Goal: Navigation & Orientation: Find specific page/section

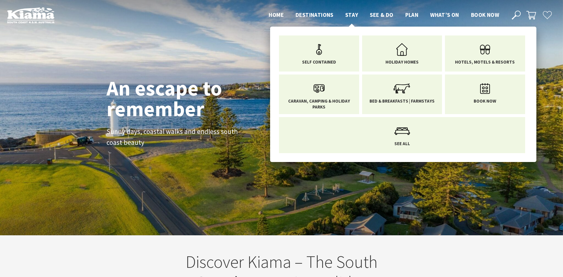
scroll to position [98, 569]
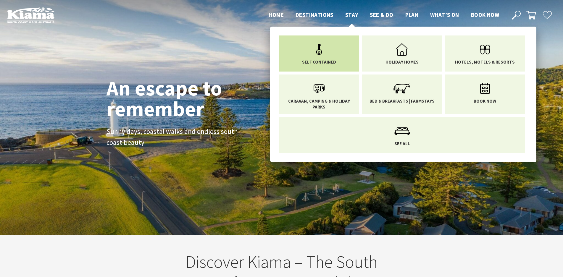
click at [324, 61] on span "Self Contained" at bounding box center [319, 62] width 34 height 6
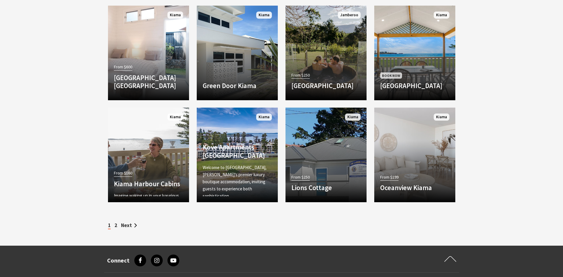
scroll to position [829, 0]
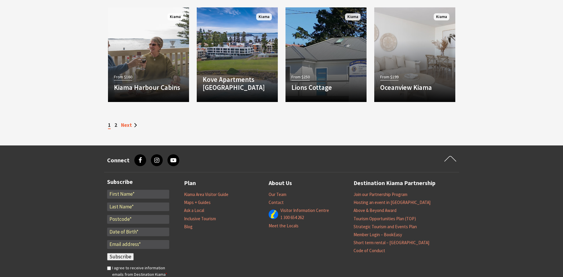
click at [134, 122] on link "Next" at bounding box center [129, 125] width 16 height 7
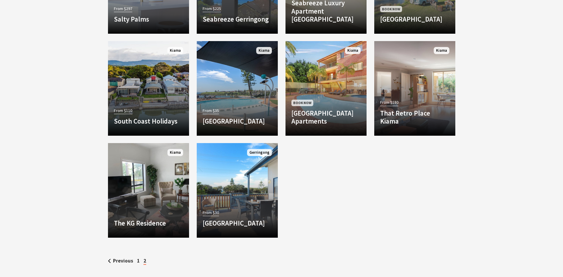
scroll to position [385, 0]
